Goal: Register for event/course

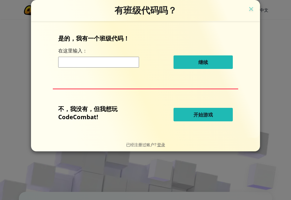
click at [225, 114] on button "开始游戏" at bounding box center [203, 114] width 59 height 13
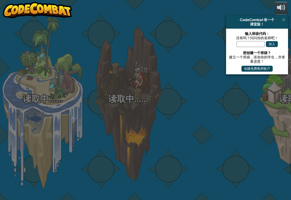
select select "zh-[PERSON_NAME]"
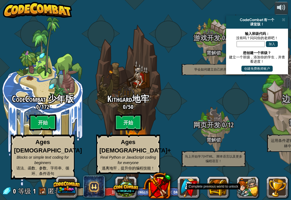
click at [232, 99] on div at bounding box center [213, 129] width 43 height 85
click at [285, 20] on span at bounding box center [284, 20] width 4 height 4
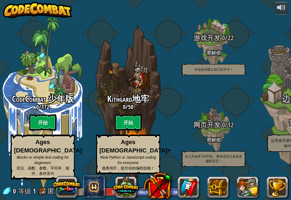
click at [49, 124] on btn "开始" at bounding box center [42, 122] width 27 height 16
select select "zh-[PERSON_NAME]"
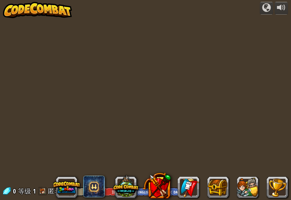
select select "zh-[PERSON_NAME]"
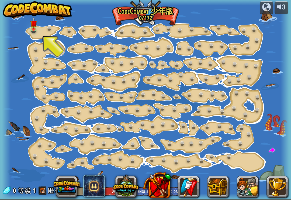
scroll to position [0, 0]
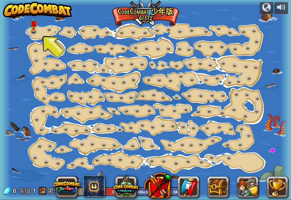
click at [34, 33] on div at bounding box center [33, 32] width 5 height 4
click at [36, 31] on link at bounding box center [34, 30] width 11 height 8
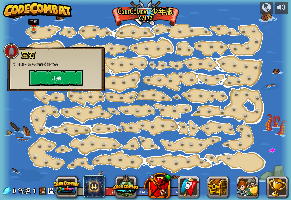
click at [53, 77] on button "开始" at bounding box center [56, 78] width 54 height 16
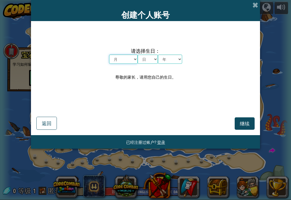
click at [126, 59] on select "月 一月 二月 三月 四月 五月 六月 七月 八月 九月 十月 十一月 十二月" at bounding box center [123, 58] width 29 height 9
select select "6"
click at [153, 60] on select "日 1 2 3 4 5 6 7 8 9 10 11 12 13 14 15 16 17 18 19 20 21 22 23 24 25 26 27 28 29…" at bounding box center [148, 58] width 20 height 9
click at [149, 64] on select "日 1 2 3 4 5 6 7 8 9 10 11 12 13 14 15 16 17 18 19 20 21 22 23 24 25 26 27 28 29…" at bounding box center [148, 58] width 20 height 9
select select "2"
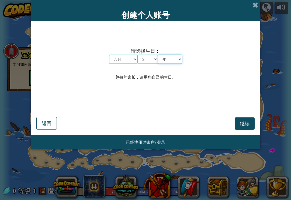
click at [182, 60] on select "年 2025 2024 2023 2022 2021 2020 2019 2018 2017 2016 2015 2014 2013 2012 2011 20…" at bounding box center [170, 58] width 24 height 9
click at [175, 59] on select "年 2025 2024 2023 2022 2021 2020 2019 2018 2017 2016 2015 2014 2013 2012 2011 20…" at bounding box center [170, 58] width 24 height 9
select select "2000"
click at [247, 123] on span "继续" at bounding box center [245, 123] width 10 height 6
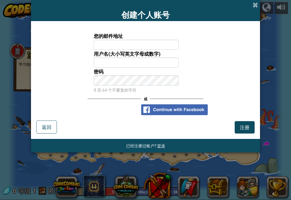
scroll to position [0, 0]
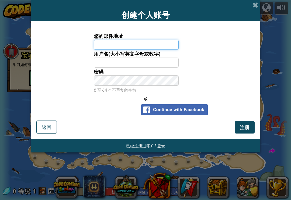
click at [163, 45] on input "您的邮件地址" at bounding box center [136, 45] width 85 height 10
type input "3"
type input "1"
type input "[EMAIL_ADDRESS][DOMAIN_NAME]"
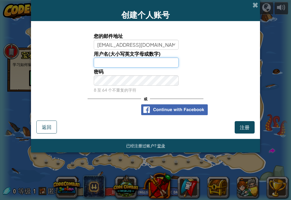
click at [172, 62] on input "用户名(大小写英文字母或数字)" at bounding box center [136, 62] width 85 height 10
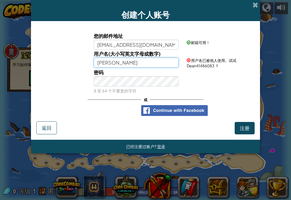
click at [115, 62] on input "[PERSON_NAME]" at bounding box center [136, 62] width 85 height 10
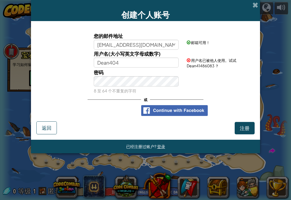
click at [259, 45] on form "您的邮件地址 [EMAIL_ADDRESS][DOMAIN_NAME] 邮箱可用！ 用户名(大小写英文字母或数字) Dean404 用户名已被他人使用。试试 …" at bounding box center [145, 80] width 229 height 118
click at [215, 73] on div "密码 8 至 64 个不重复的字符" at bounding box center [146, 81] width 224 height 26
click at [219, 66] on span "用户名已被他人使用。试试 Dean40483980970 ？" at bounding box center [212, 63] width 50 height 10
click at [166, 61] on input "Dean404" at bounding box center [136, 62] width 85 height 10
type input "Dean40484657"
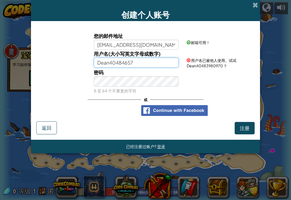
click at [245, 129] on button "注册" at bounding box center [245, 128] width 20 height 12
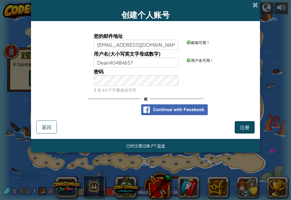
click at [253, 48] on div "您的邮件地址 [EMAIL_ADDRESS][DOMAIN_NAME] 邮箱可用！" at bounding box center [146, 41] width 224 height 18
click at [248, 125] on button "注册" at bounding box center [245, 127] width 20 height 12
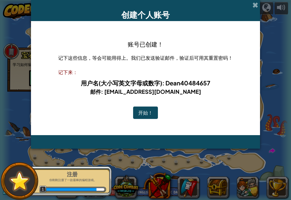
click at [150, 109] on button "开始！" at bounding box center [145, 112] width 25 height 12
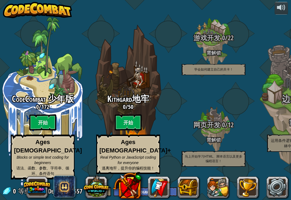
select select "zh-[PERSON_NAME]"
click at [43, 122] on btn "开始" at bounding box center [42, 122] width 27 height 16
select select "zh-[PERSON_NAME]"
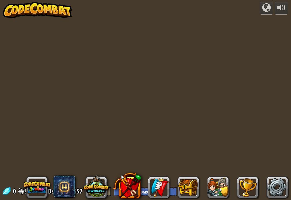
select select "zh-[PERSON_NAME]"
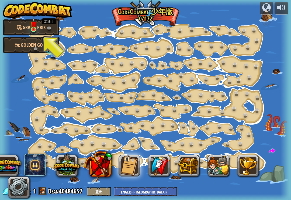
click at [50, 25] on link at bounding box center [50, 29] width 11 height 8
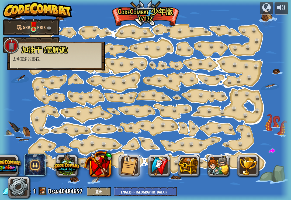
click at [66, 59] on p "去拿更多的宝石。" at bounding box center [56, 58] width 87 height 5
click at [115, 97] on link at bounding box center [113, 96] width 11 height 8
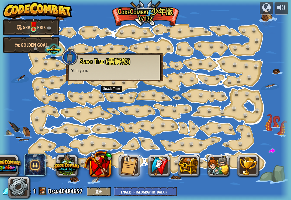
click at [34, 27] on img at bounding box center [33, 24] width 7 height 12
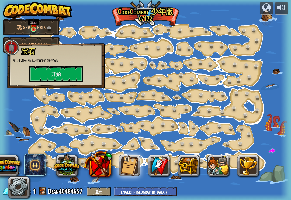
click at [36, 26] on img at bounding box center [33, 24] width 7 height 12
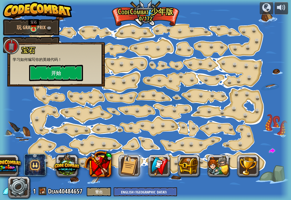
click at [64, 74] on button "开始" at bounding box center [56, 73] width 54 height 16
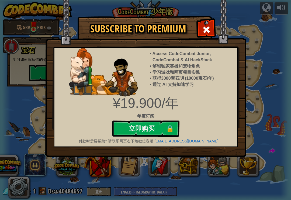
click at [262, 69] on div "Subscribe to Premium Access CodeCombat Junior, CodeCombat & AI HackStack 解锁独家英雄…" at bounding box center [145, 100] width 291 height 200
click at [198, 27] on img at bounding box center [145, 78] width 201 height 157
click at [210, 30] on span at bounding box center [206, 29] width 9 height 9
